Goal: Information Seeking & Learning: Learn about a topic

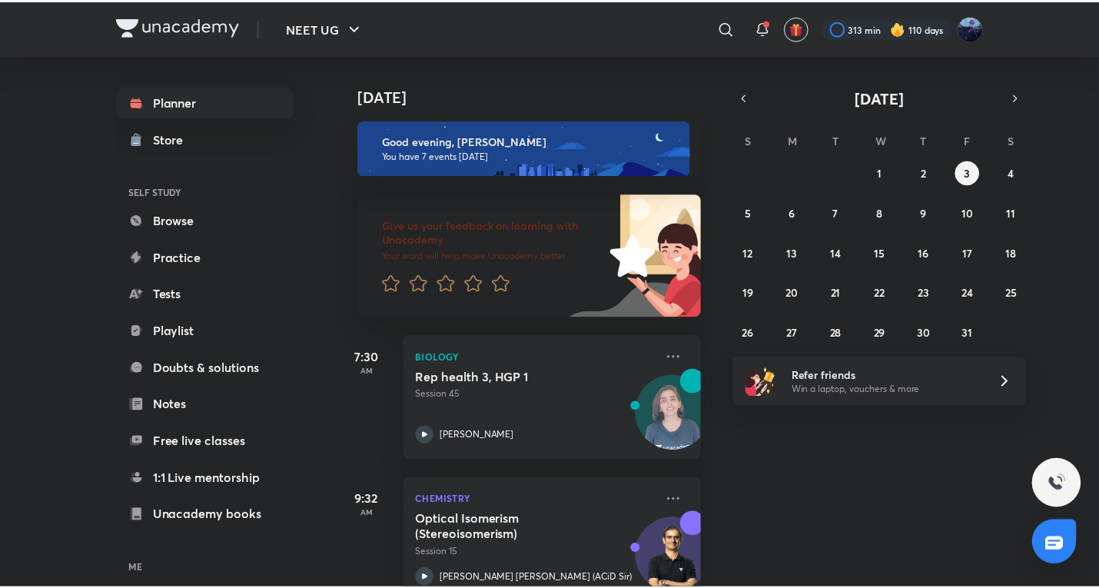
scroll to position [753, 0]
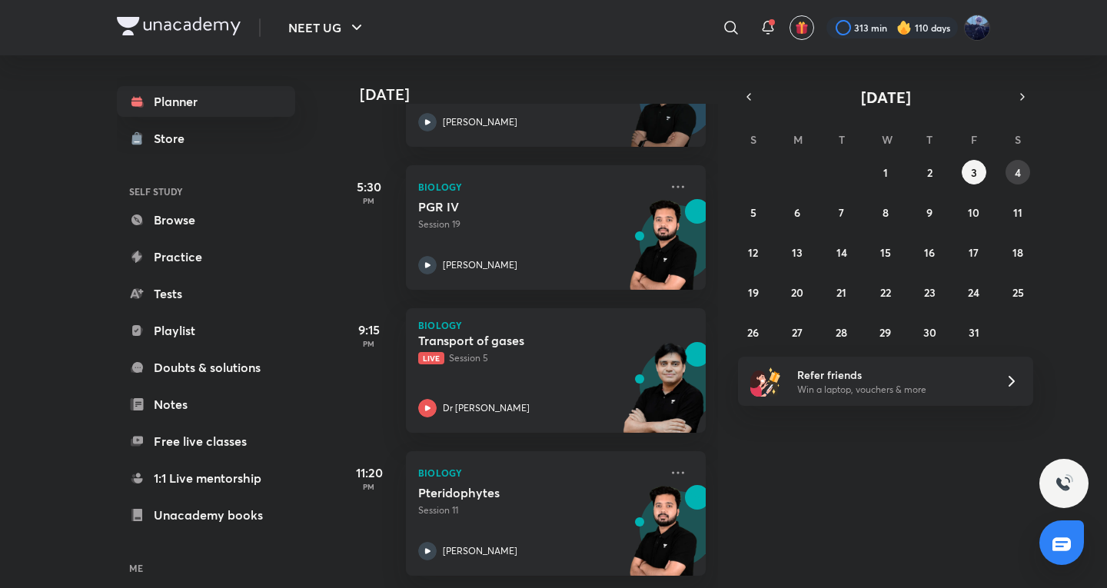
drag, startPoint x: 1022, startPoint y: 172, endPoint x: 1024, endPoint y: 181, distance: 8.6
click at [1025, 171] on button "4" at bounding box center [1017, 172] width 25 height 25
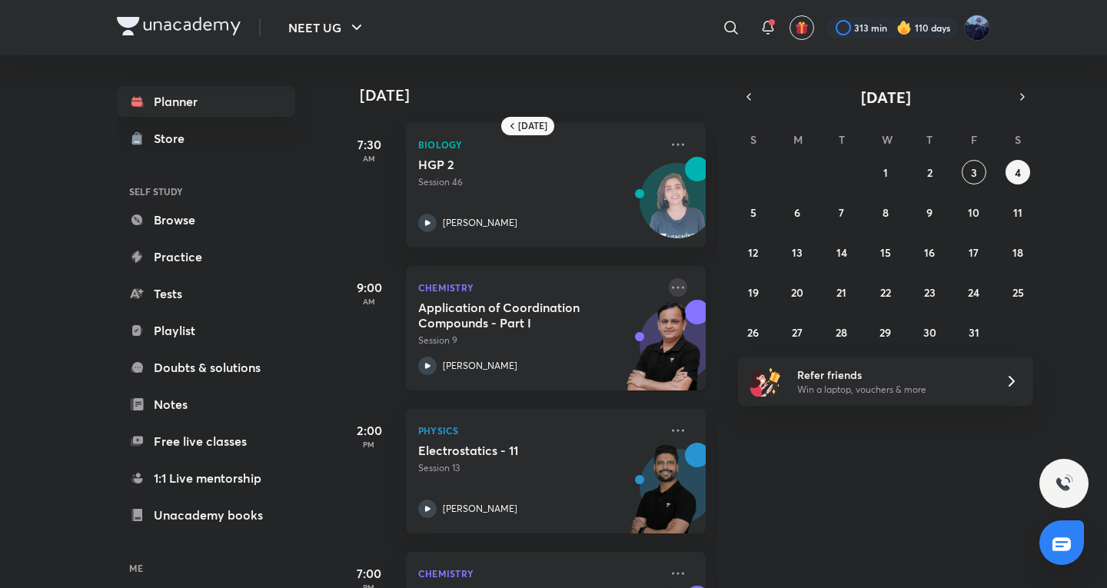
click at [669, 290] on icon at bounding box center [678, 287] width 18 height 18
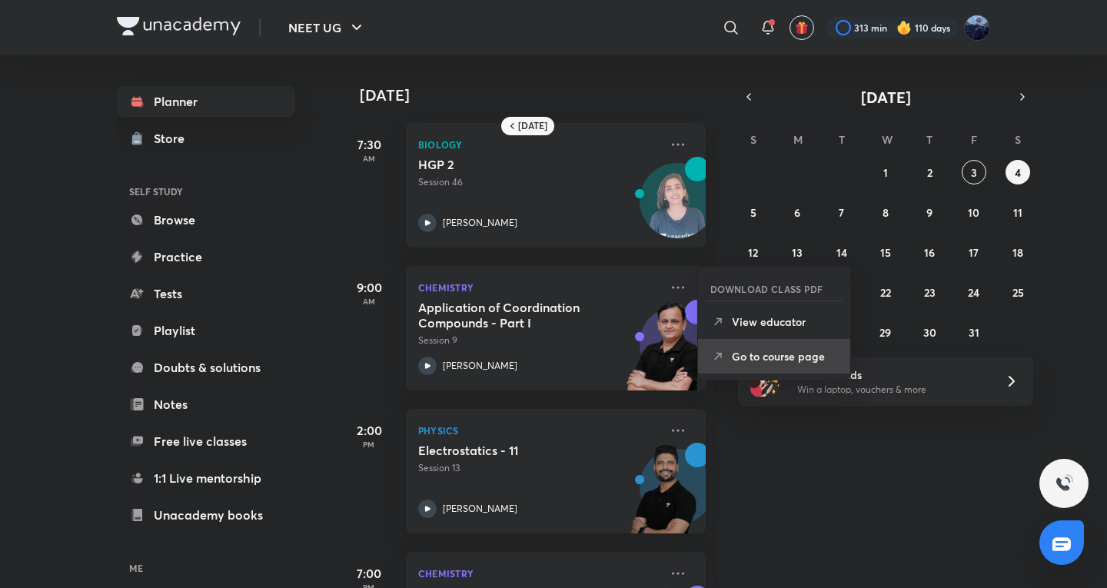
click at [750, 357] on p "Go to course page" at bounding box center [785, 356] width 106 height 16
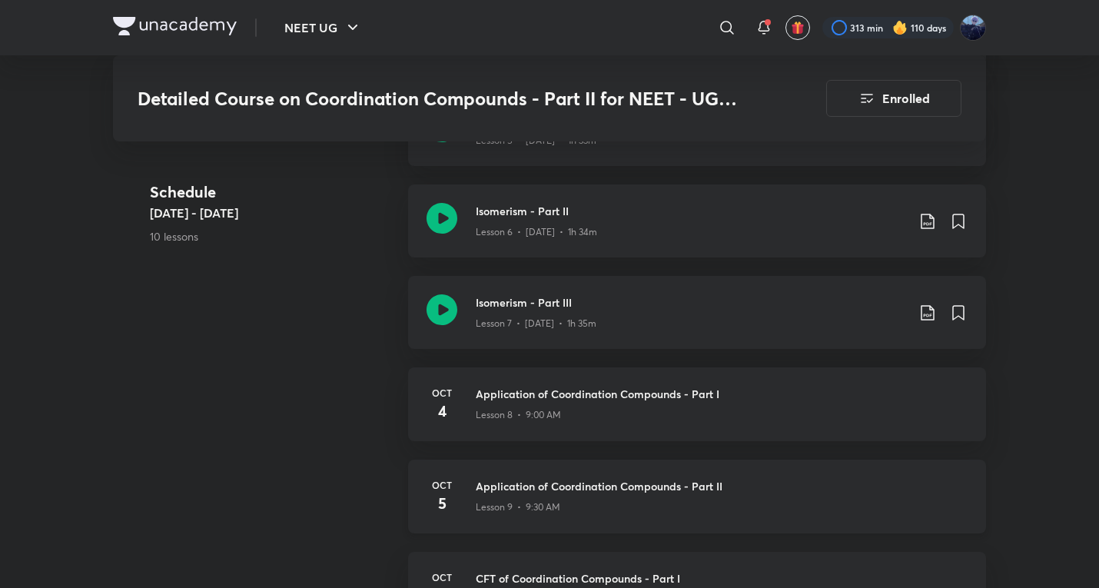
scroll to position [1223, 0]
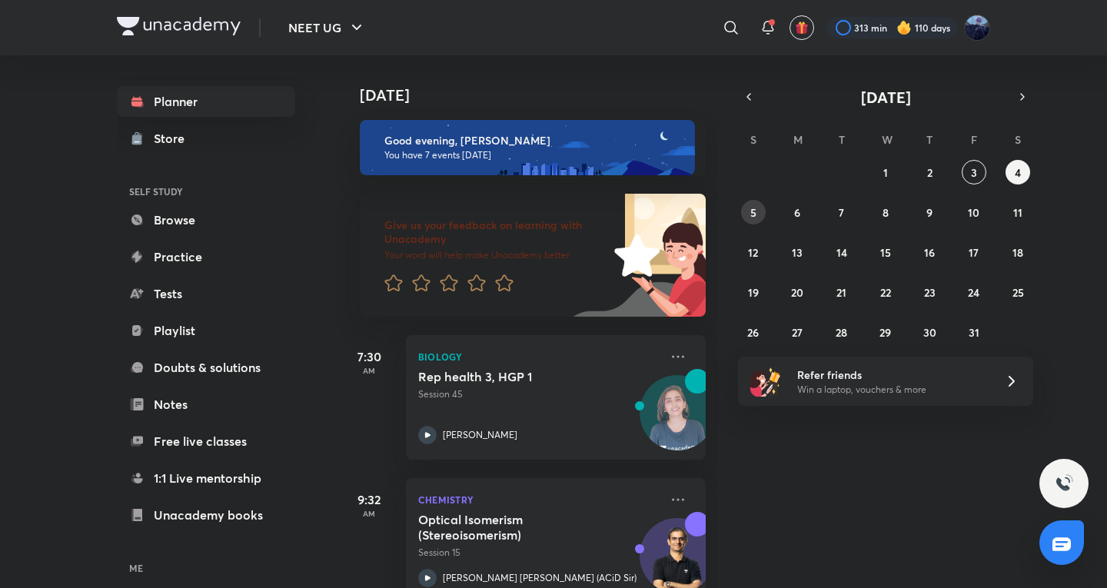
click at [742, 203] on div "28 29 30 1 2 3 4 5 6 7 8 9 10 11 12 13 14 15 16 17 18 19 20 21 22 23 24 25 26 2…" at bounding box center [885, 252] width 295 height 184
click at [746, 206] on button "5" at bounding box center [753, 212] width 25 height 25
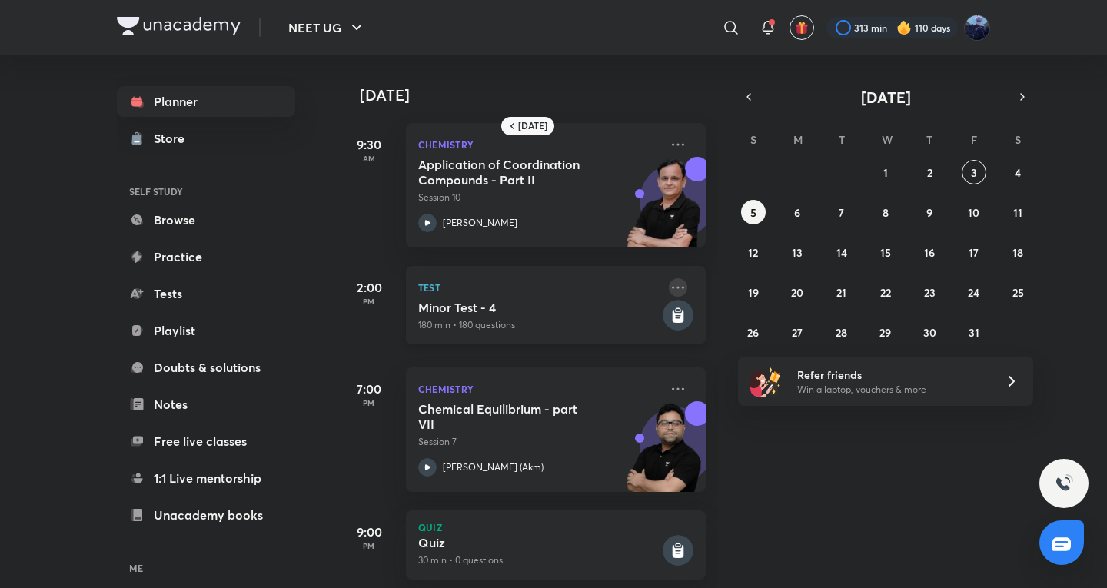
click at [674, 286] on icon at bounding box center [678, 287] width 18 height 18
click at [749, 315] on li "Go to course page" at bounding box center [774, 324] width 152 height 35
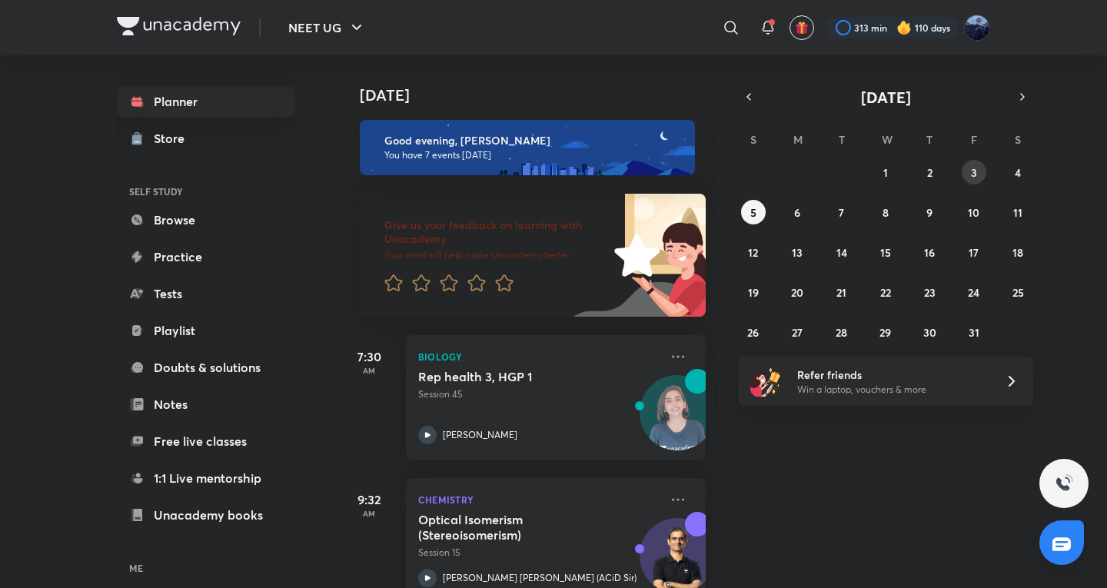
click at [971, 169] on abbr "3" at bounding box center [974, 172] width 6 height 15
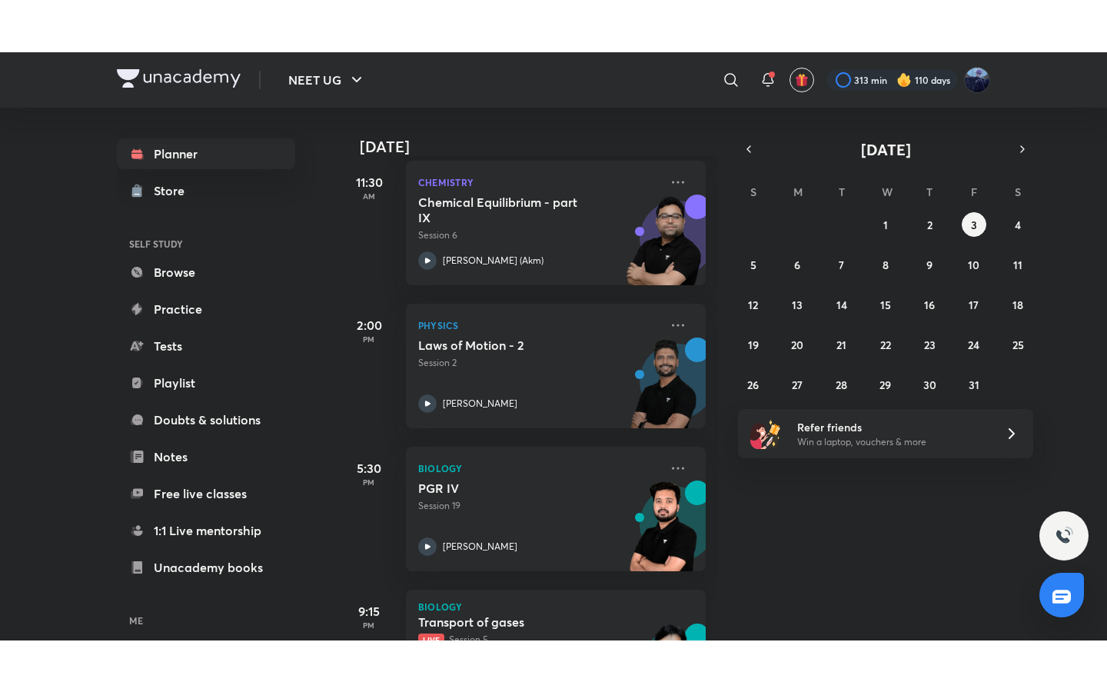
scroll to position [753, 0]
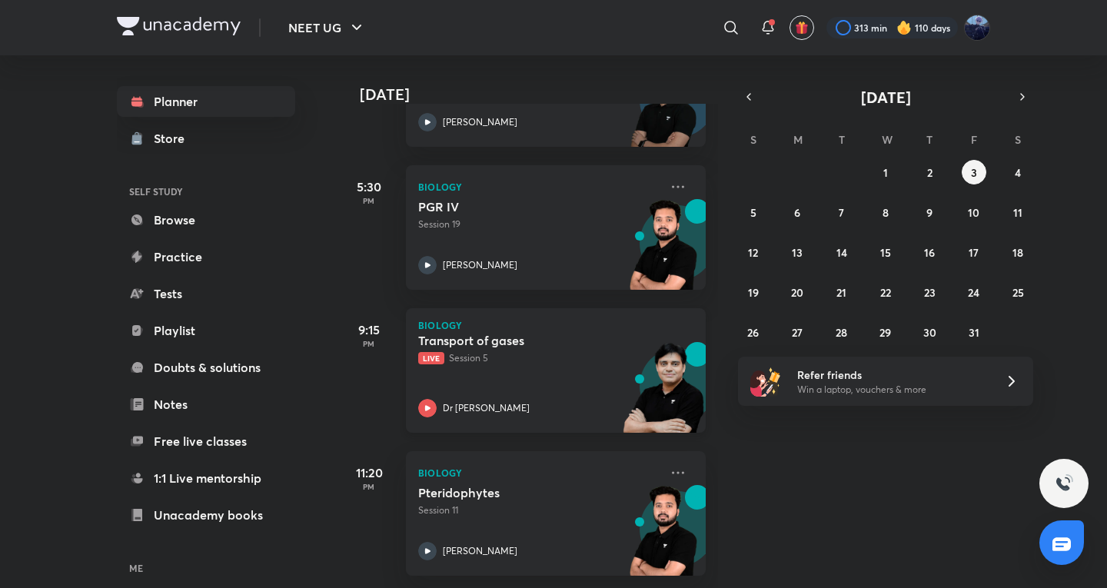
click at [587, 356] on div "Transport of gases Live Session 5 Dr Amit Gupta" at bounding box center [538, 375] width 241 height 85
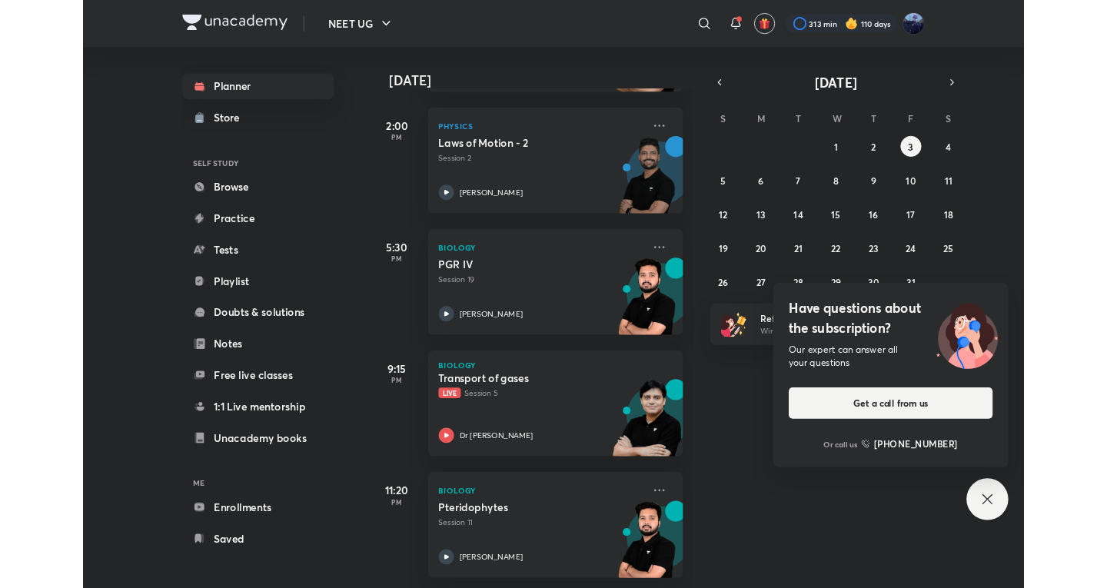
scroll to position [649, 0]
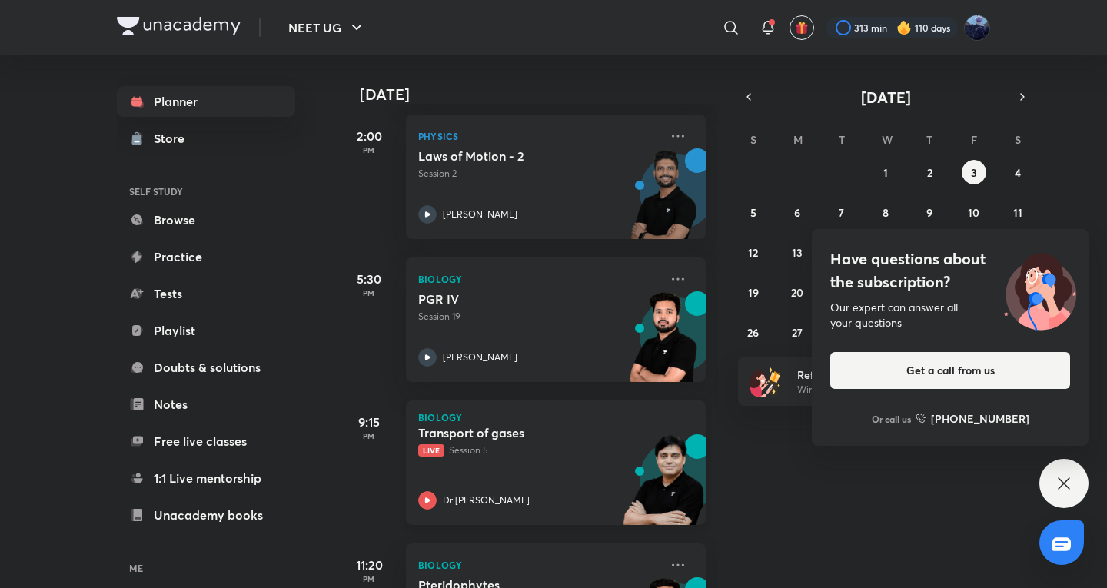
click at [490, 484] on div "Transport of gases Live Session 5 Dr Amit Gupta" at bounding box center [538, 467] width 241 height 85
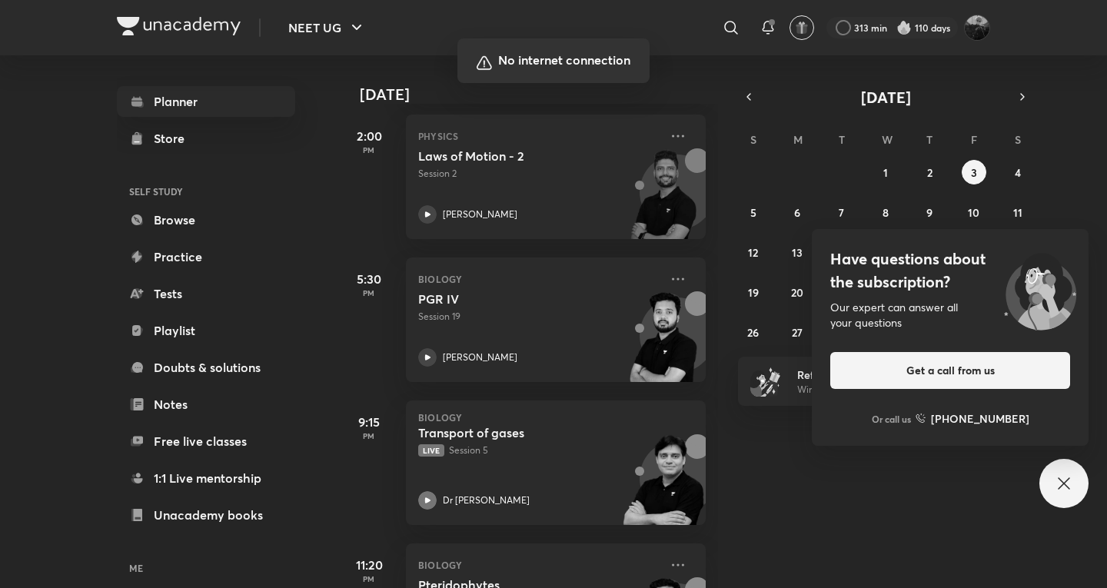
click at [776, 509] on div at bounding box center [553, 294] width 1107 height 588
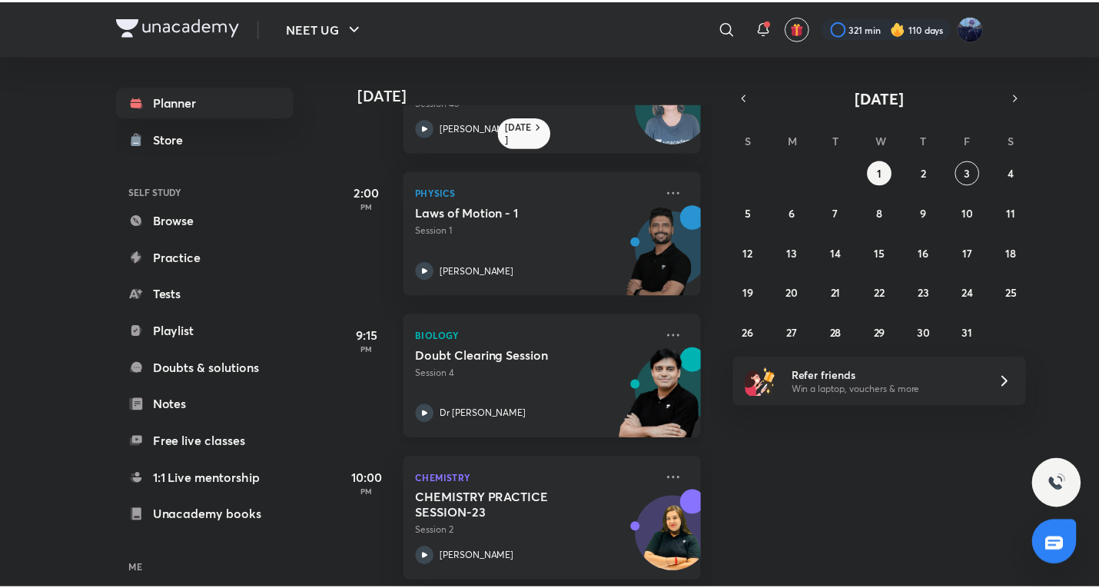
scroll to position [112, 0]
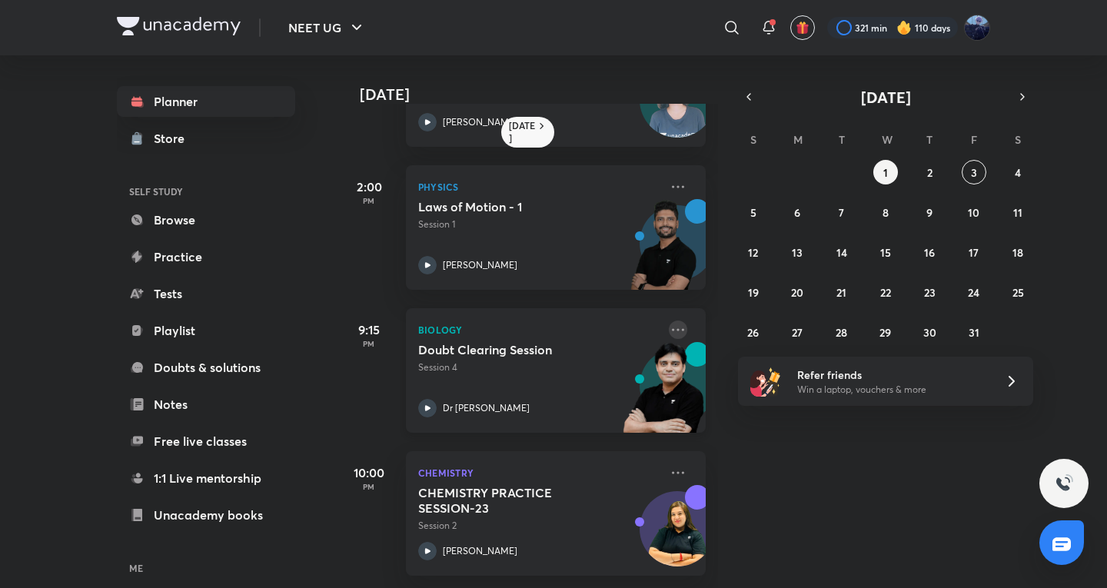
click at [669, 322] on icon at bounding box center [678, 329] width 18 height 18
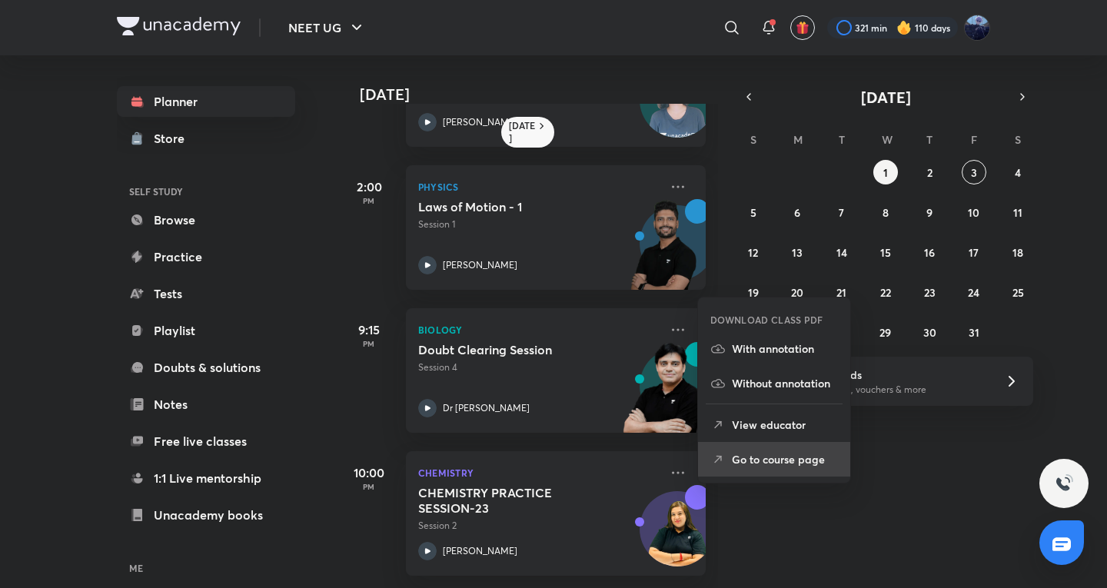
click at [792, 460] on p "Go to course page" at bounding box center [785, 459] width 106 height 16
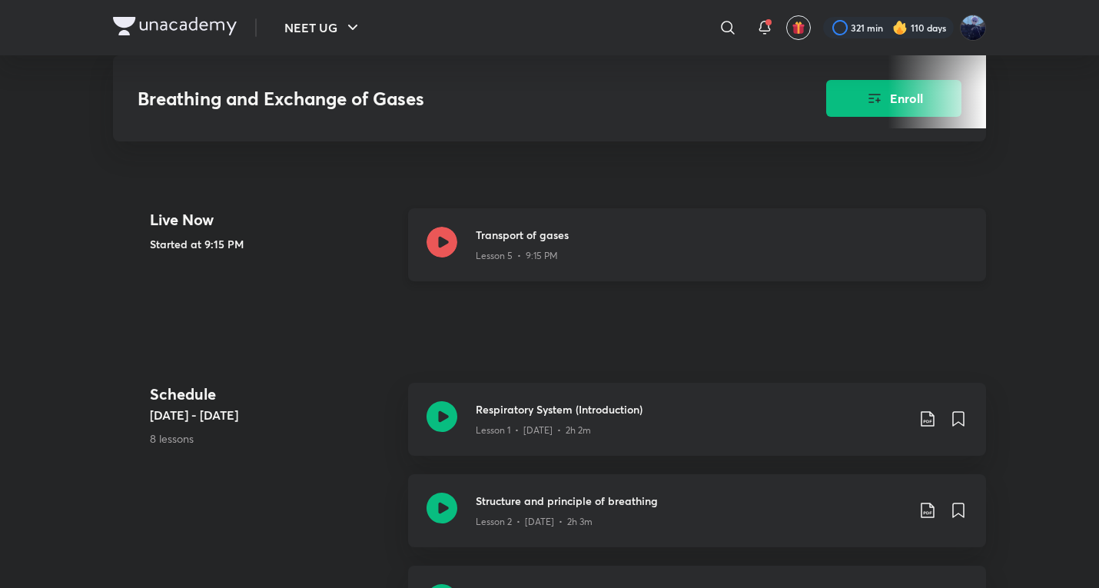
scroll to position [1025, 0]
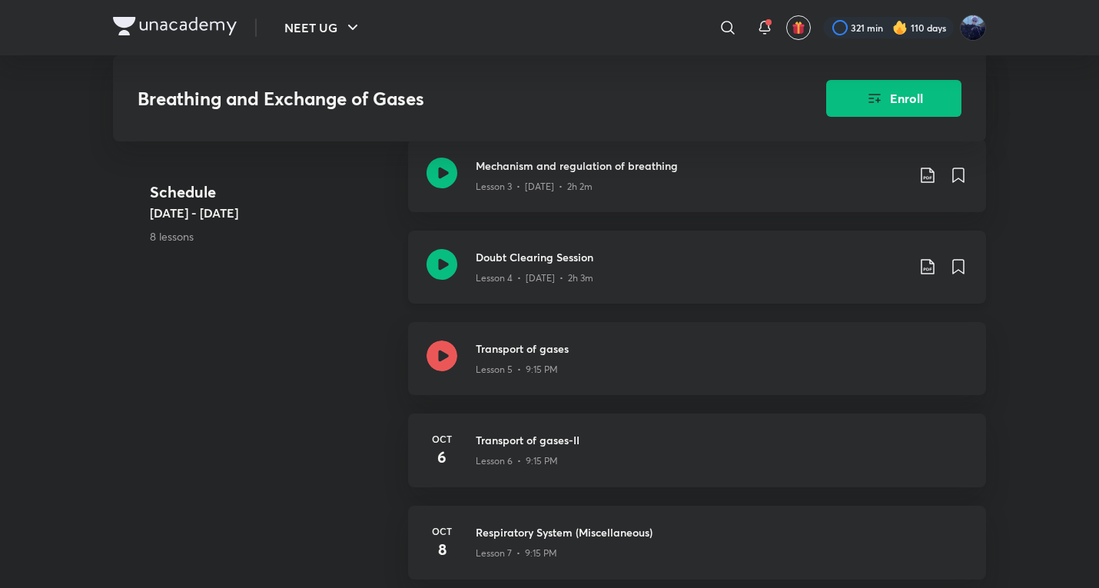
click at [523, 289] on div "Doubt Clearing Session Lesson 4 • Oct 1 • 2h 3m" at bounding box center [697, 267] width 578 height 73
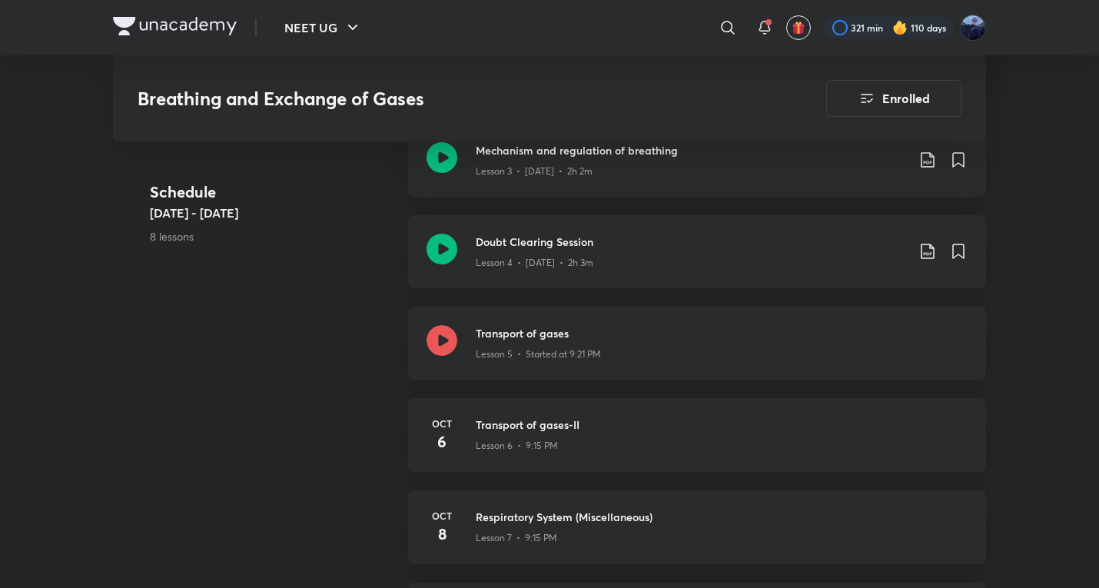
scroll to position [1009, 0]
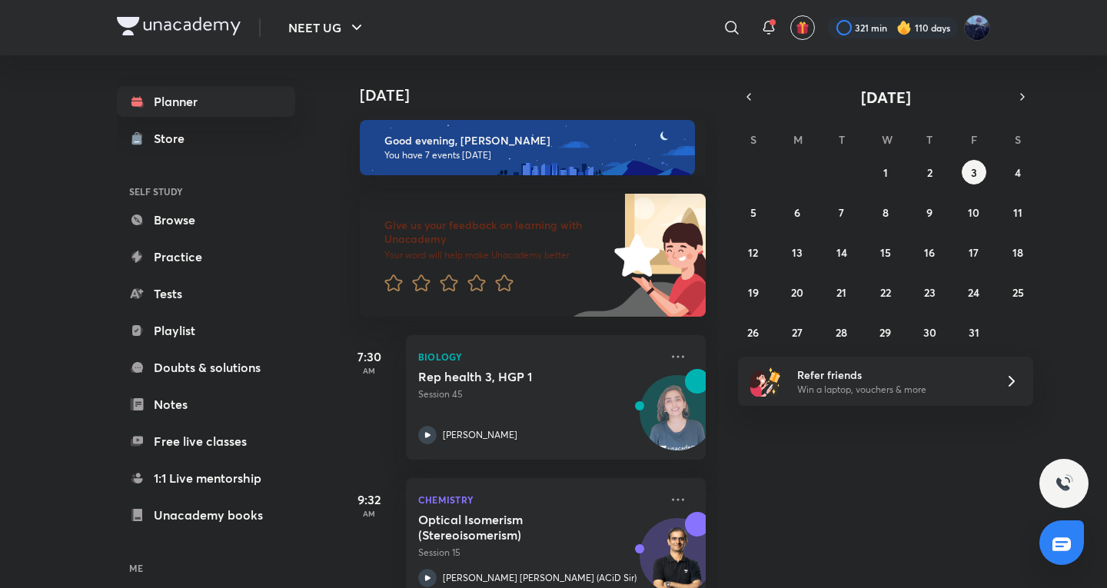
scroll to position [513, 0]
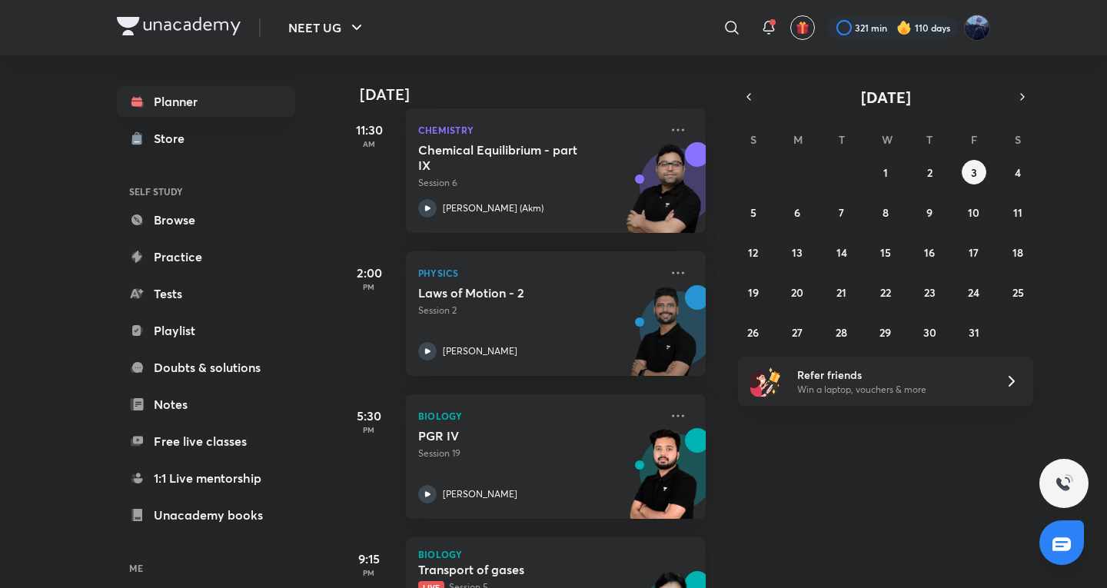
click at [567, 557] on p "Biology" at bounding box center [555, 554] width 275 height 9
click at [799, 587] on iframe at bounding box center [553, 294] width 1107 height 588
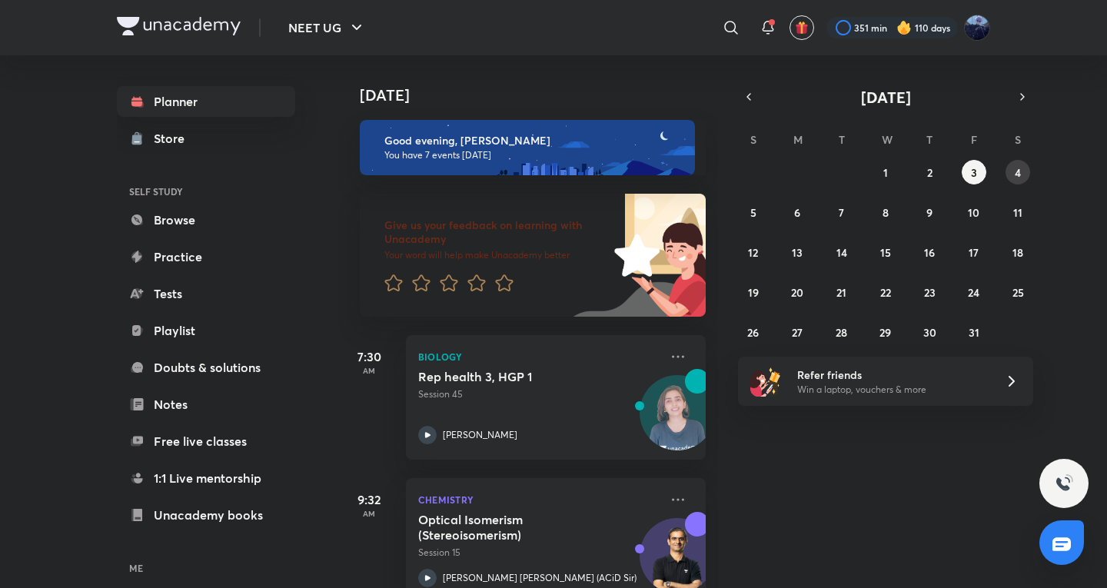
click at [1016, 181] on button "4" at bounding box center [1017, 172] width 25 height 25
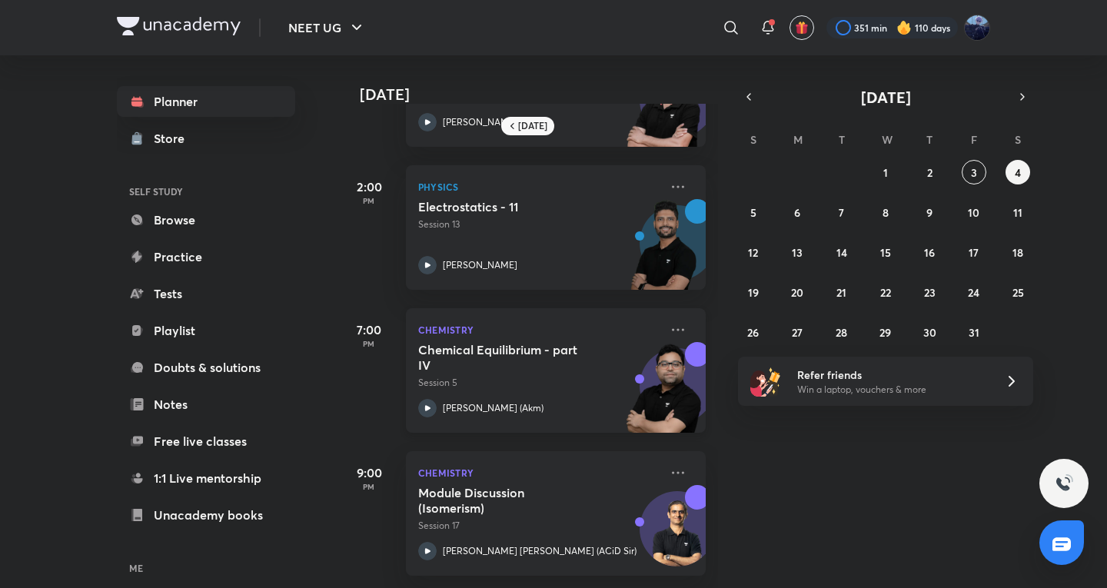
scroll to position [255, 0]
click at [763, 223] on div "28 29 30 1 2 3 4 5 6 7 8 9 10 11 12 13 14 15 16 17 18 19 20 21 22 23 24 25 26 2…" at bounding box center [885, 252] width 295 height 184
click at [756, 220] on button "5" at bounding box center [753, 212] width 25 height 25
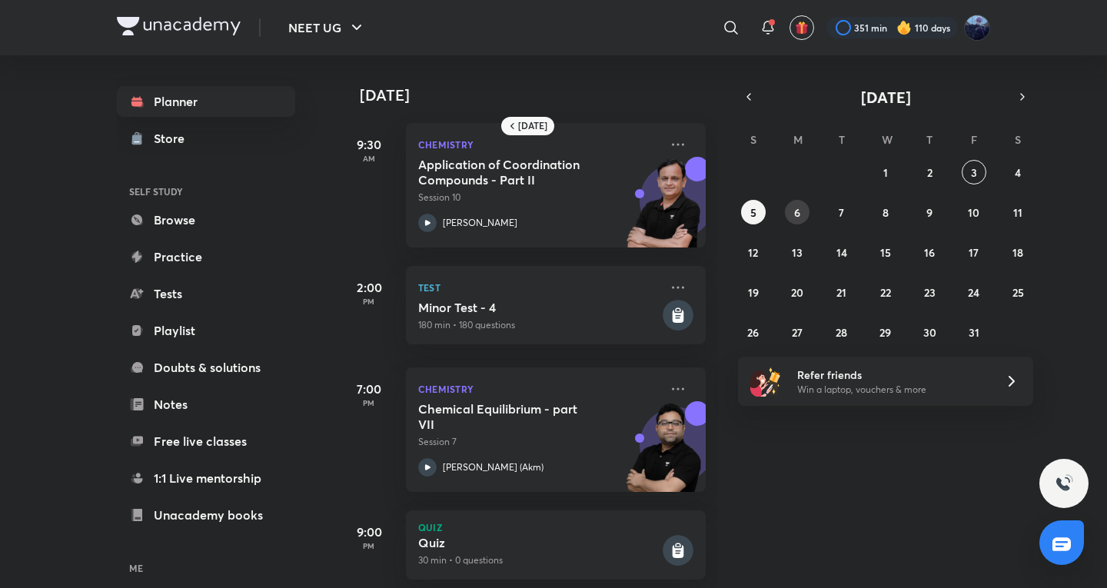
click at [808, 204] on div "28 29 30 1 2 3 4 5 6 7 8 9 10 11 12 13 14 15 16 17 18 19 20 21 22 23 24 25 26 2…" at bounding box center [885, 252] width 295 height 184
click at [805, 208] on button "6" at bounding box center [797, 212] width 25 height 25
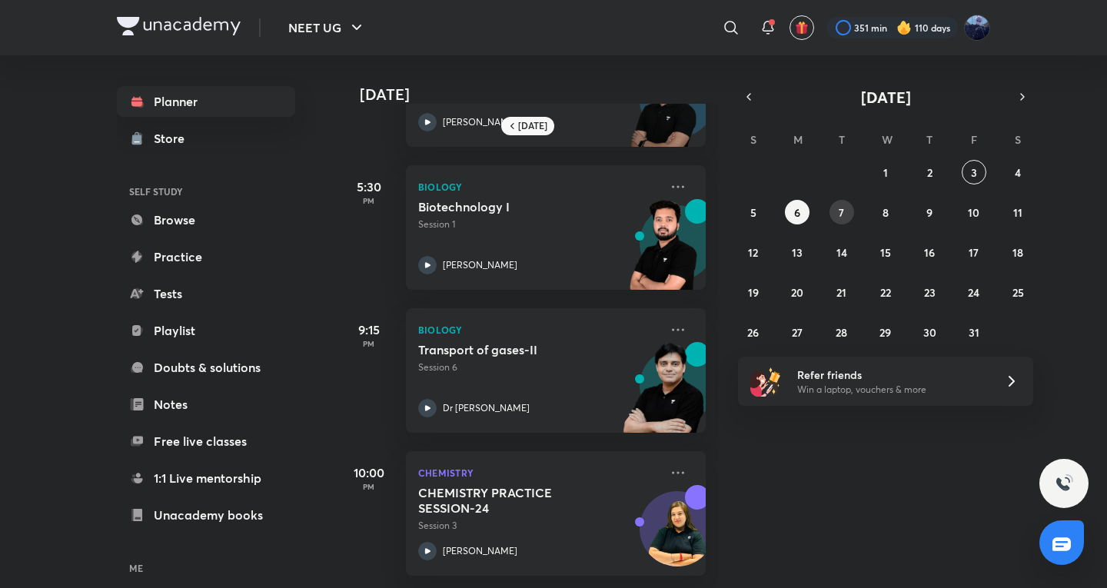
click at [841, 215] on abbr "7" at bounding box center [841, 212] width 5 height 15
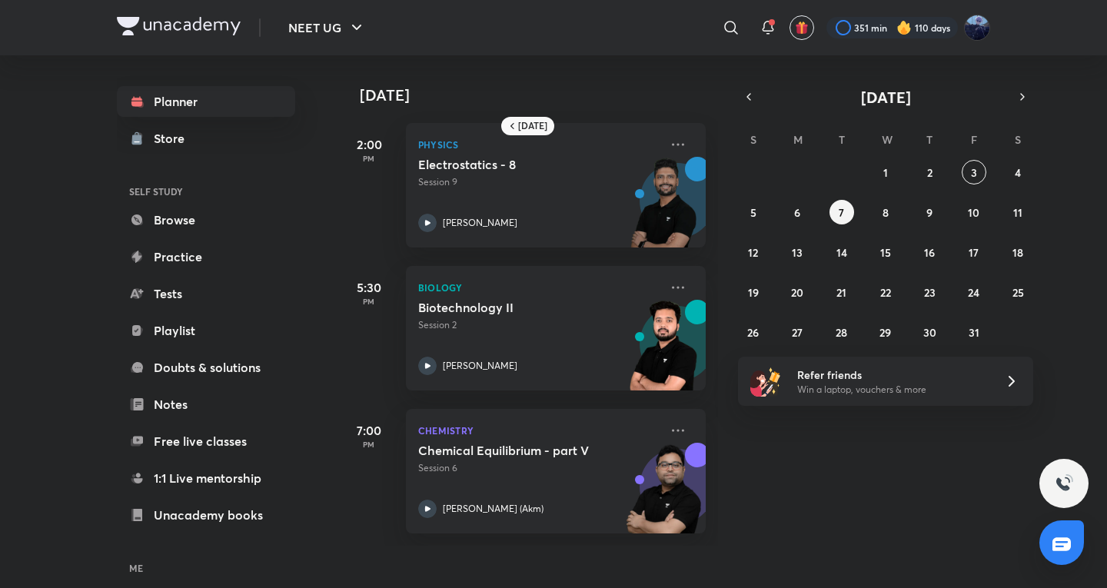
click at [773, 250] on div "28 29 30 1 2 3 4 5 6 7 8 9 10 11 12 13 14 15 16 17 18 19 20 21 22 23 24 25 26 2…" at bounding box center [885, 252] width 295 height 184
click at [761, 254] on button "12" at bounding box center [753, 252] width 25 height 25
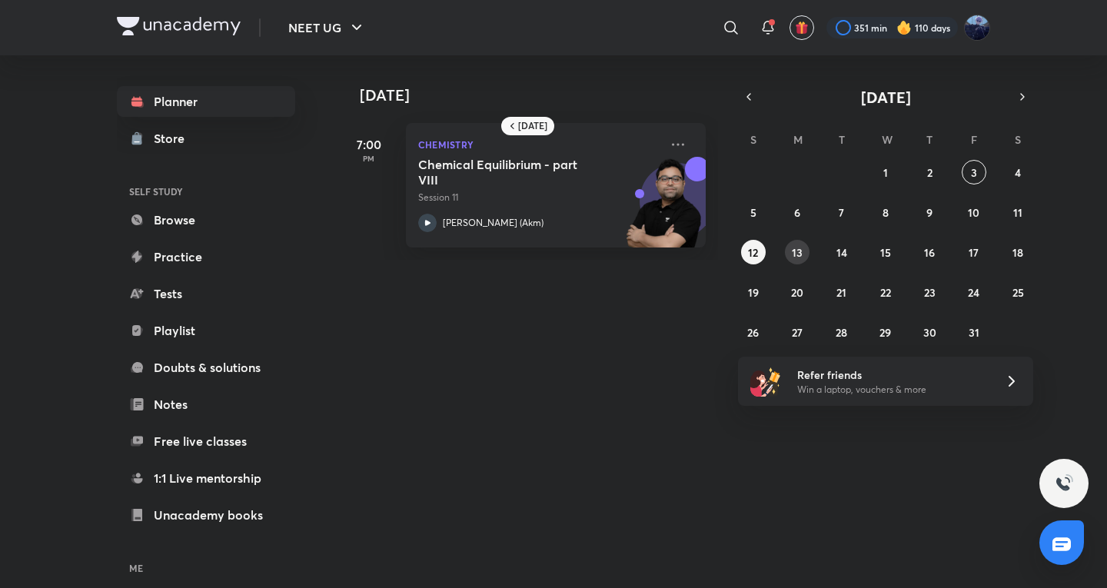
click at [789, 252] on button "13" at bounding box center [797, 252] width 25 height 25
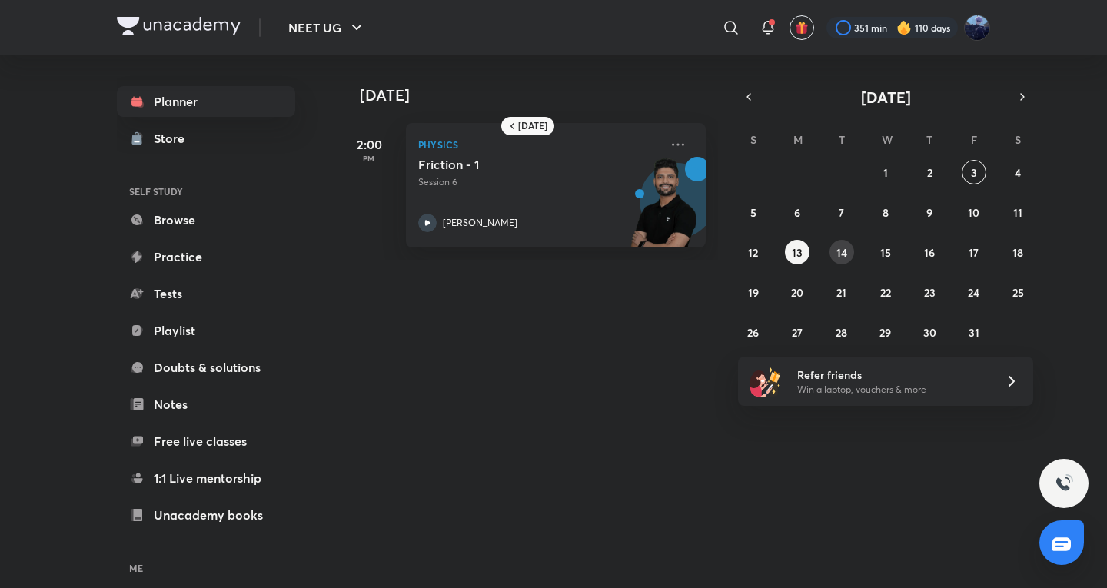
click at [844, 255] on abbr "14" at bounding box center [841, 252] width 11 height 15
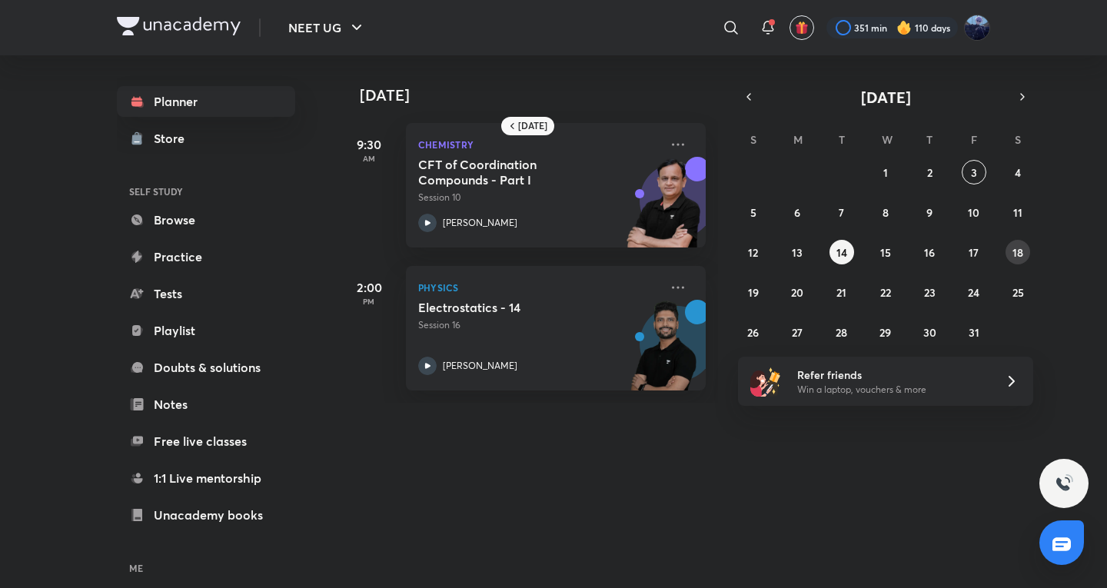
click at [1015, 246] on abbr "18" at bounding box center [1017, 252] width 11 height 15
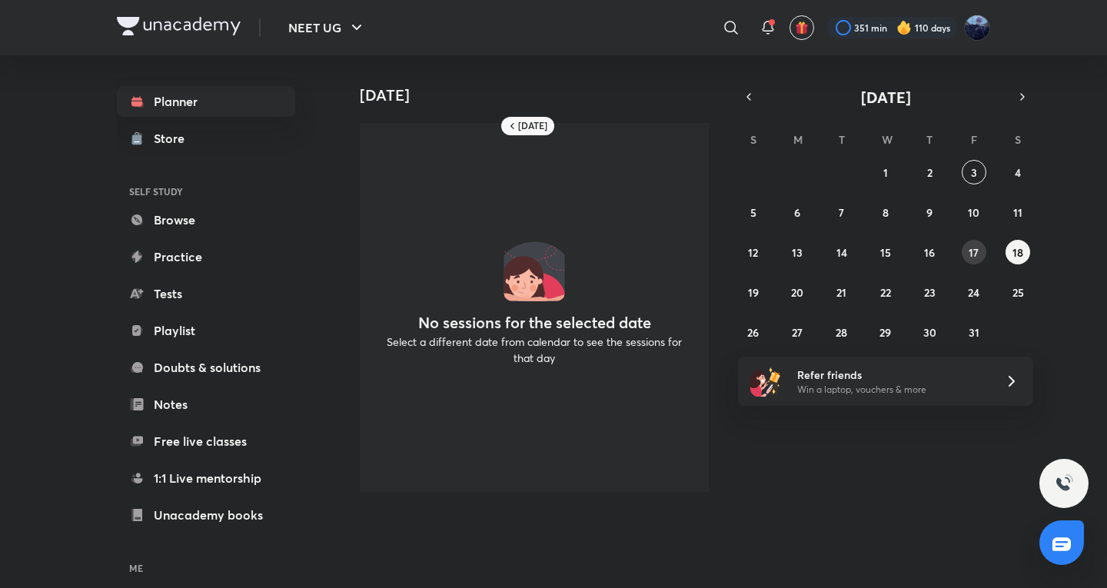
click at [969, 246] on abbr "17" at bounding box center [973, 252] width 10 height 15
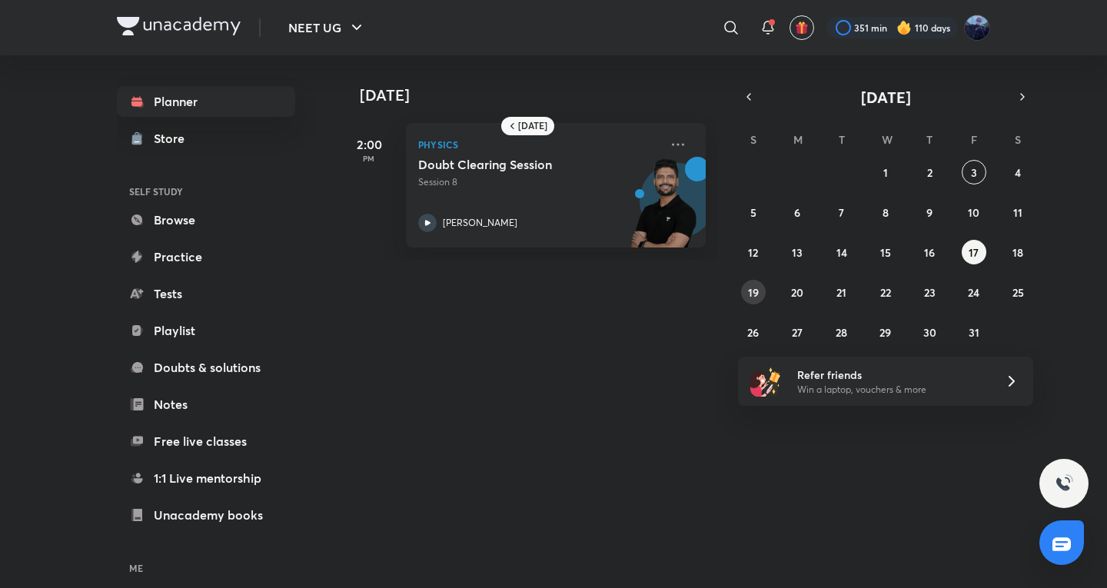
drag, startPoint x: 755, startPoint y: 294, endPoint x: 728, endPoint y: 291, distance: 27.1
click at [744, 295] on button "19" at bounding box center [753, 292] width 25 height 25
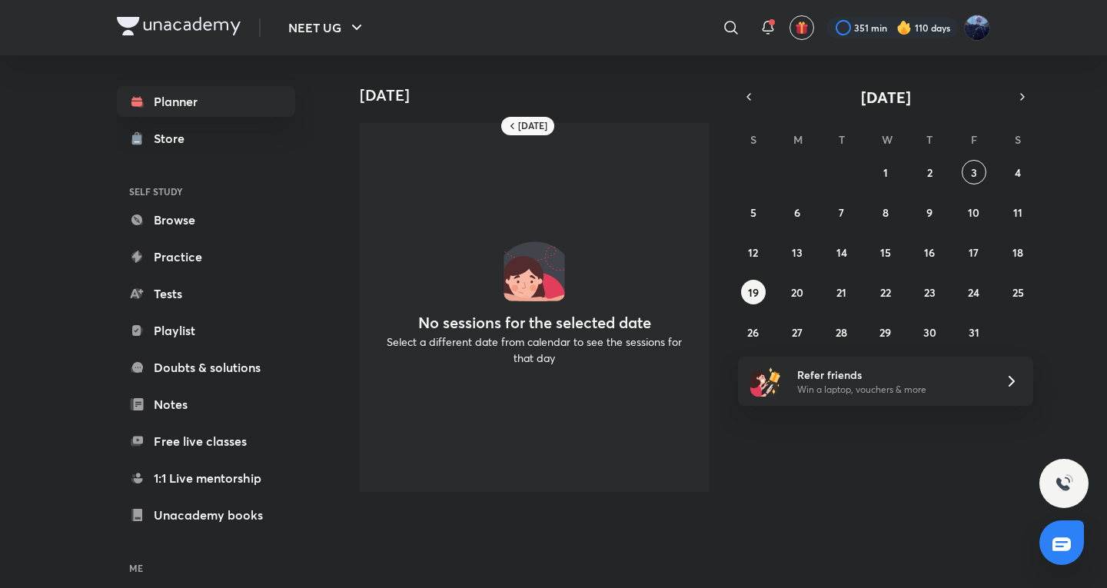
click at [810, 288] on div "28 29 30 1 2 3 4 5 6 7 8 9 10 11 12 13 14 15 16 17 18 19 20 21 22 23 24 25 26 2…" at bounding box center [885, 252] width 295 height 184
click at [804, 289] on button "20" at bounding box center [797, 292] width 25 height 25
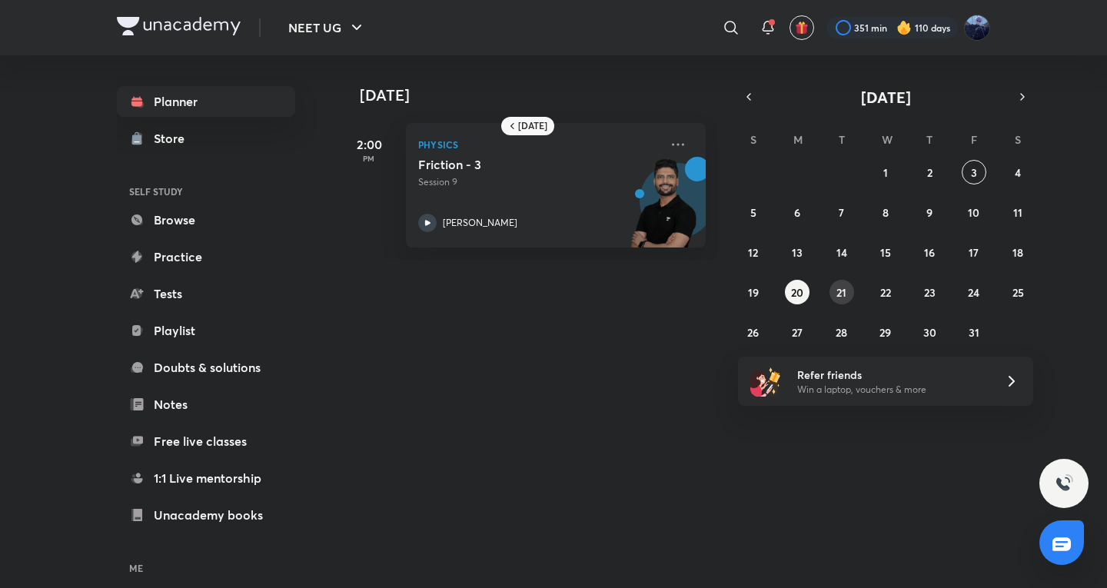
click at [832, 288] on button "21" at bounding box center [841, 292] width 25 height 25
